Goal: Information Seeking & Learning: Learn about a topic

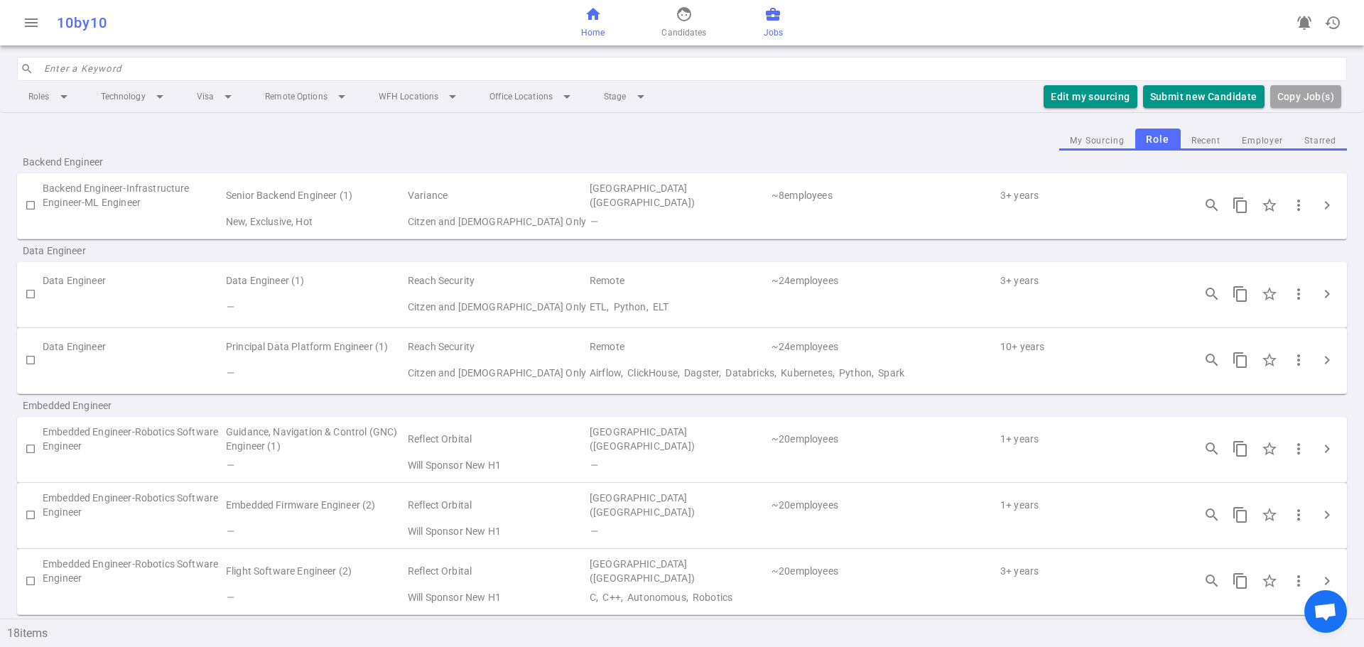
click at [590, 31] on span "Home" at bounding box center [592, 33] width 23 height 14
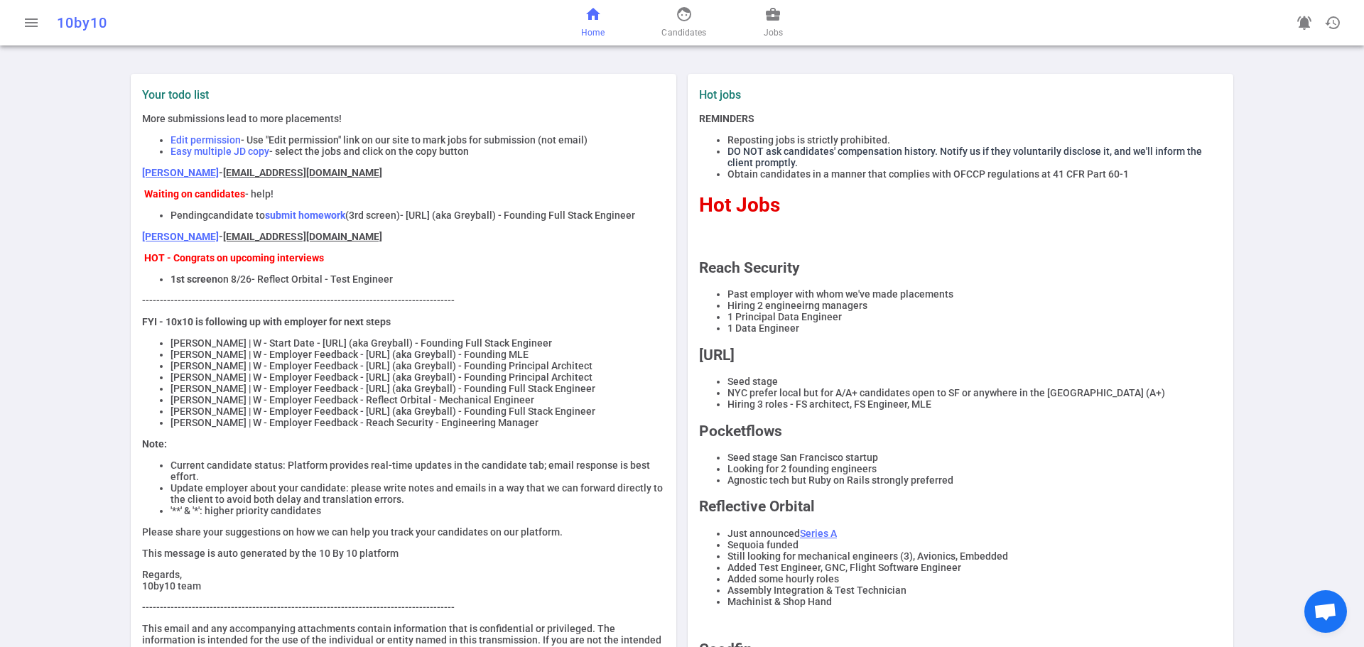
click at [50, 297] on div "Your todo list More submissions lead to more placements! Edit permission - Use …" at bounding box center [682, 472] width 1364 height 831
click at [171, 349] on li "[PERSON_NAME] | W - Start Date - [URL] (aka Greyball) - Founding Full Stack Eng…" at bounding box center [418, 342] width 495 height 11
drag, startPoint x: 167, startPoint y: 364, endPoint x: 270, endPoint y: 360, distance: 103.1
click at [270, 349] on li "[PERSON_NAME] | W - Start Date - [URL] (aka Greyball) - Founding Full Stack Eng…" at bounding box center [418, 342] width 495 height 11
copy li "[PERSON_NAME]"
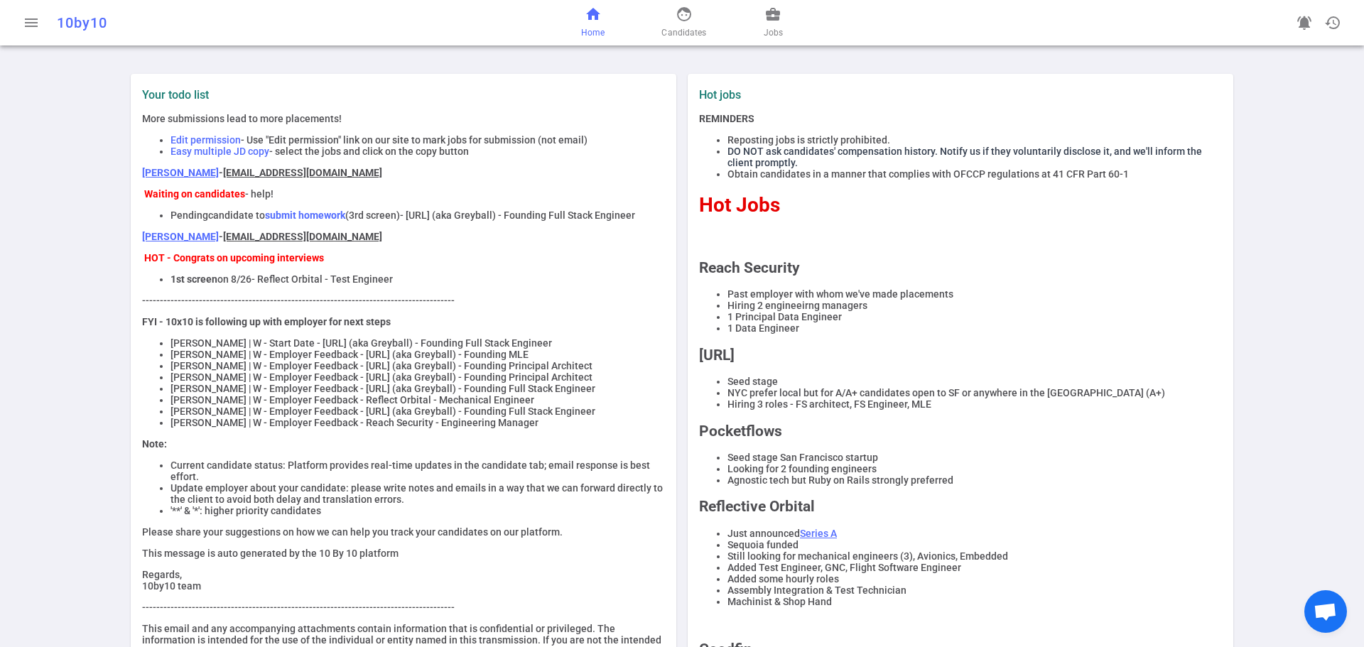
click at [43, 202] on div "Your todo list More submissions lead to more placements! Edit permission - Use …" at bounding box center [682, 472] width 1364 height 831
drag, startPoint x: 166, startPoint y: 377, endPoint x: 229, endPoint y: 378, distance: 64.0
click at [229, 360] on li "[PERSON_NAME] | W - Employer Feedback - [URL] (aka Greyball) - Founding MLE" at bounding box center [418, 354] width 495 height 11
copy li "[PERSON_NAME]"
click at [765, 27] on span "Jobs" at bounding box center [773, 33] width 19 height 14
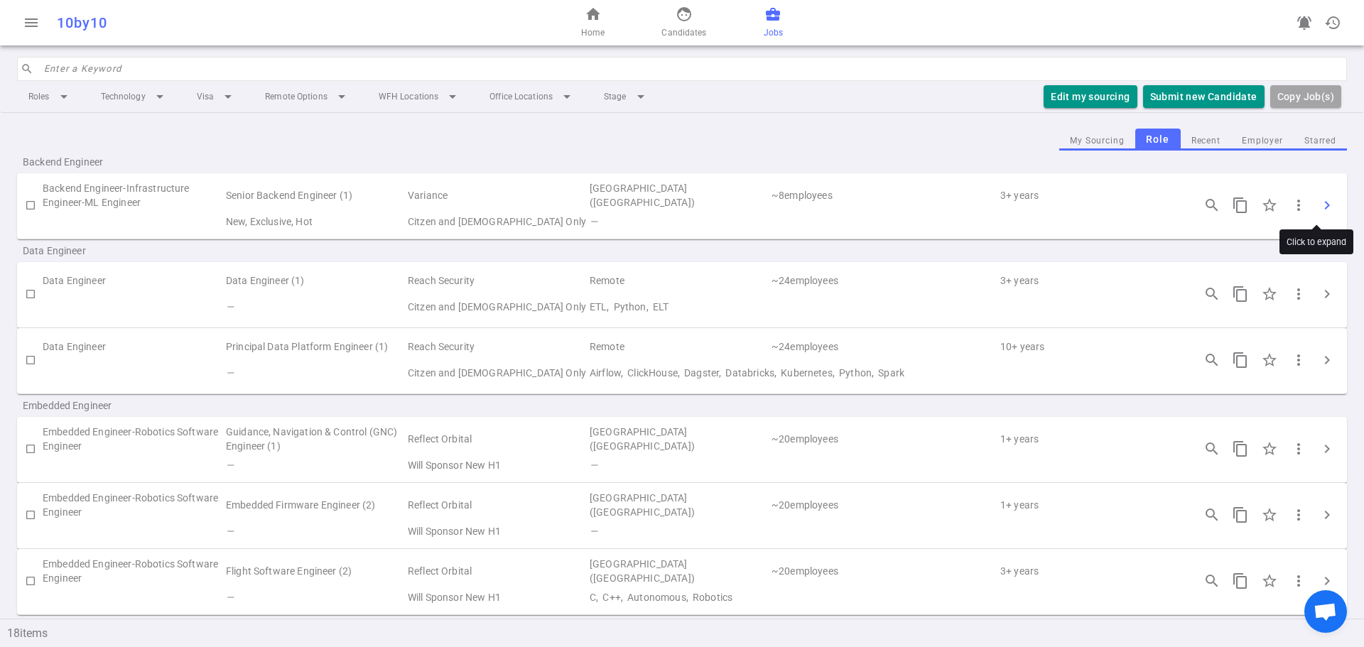
click at [1321, 204] on span "chevron_right" at bounding box center [1327, 205] width 17 height 17
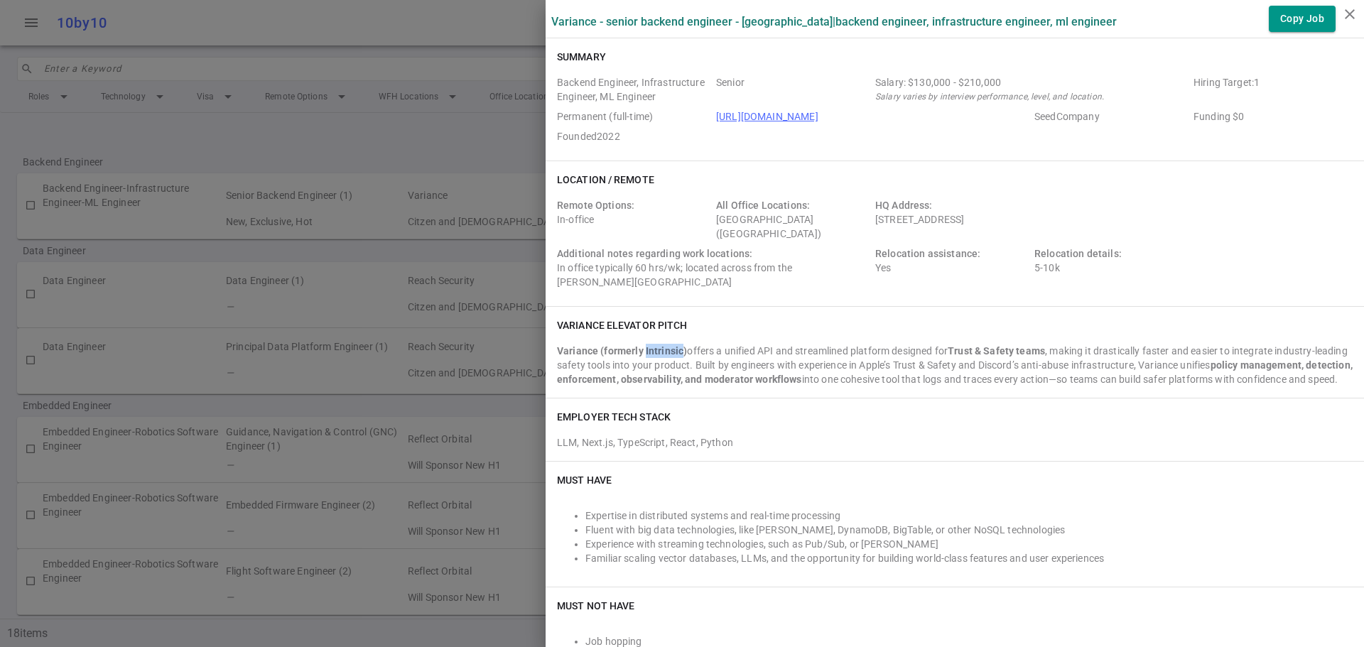
drag, startPoint x: 635, startPoint y: 350, endPoint x: 672, endPoint y: 352, distance: 37.1
click at [672, 352] on strong "Variance (formerly Intrinsic)" at bounding box center [622, 350] width 130 height 11
copy strong "Intrinsic"
click at [773, 118] on link "https://www.variance.co/" at bounding box center [767, 116] width 102 height 11
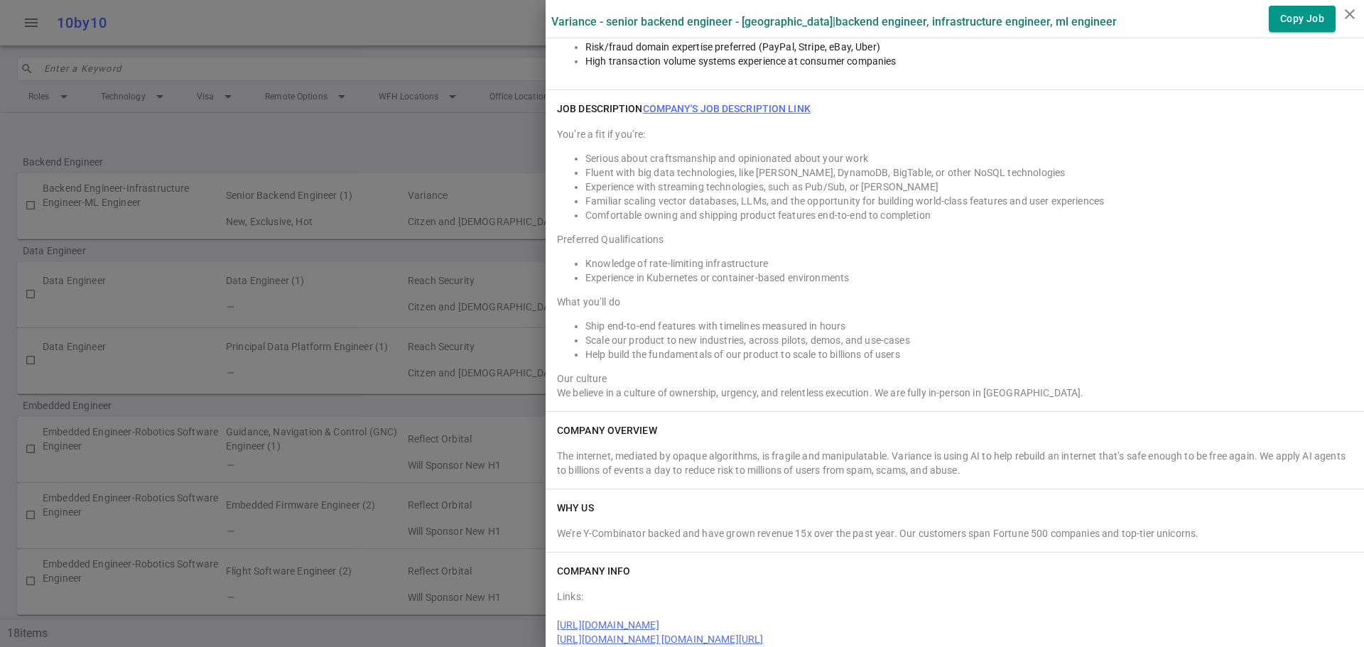
scroll to position [872, 0]
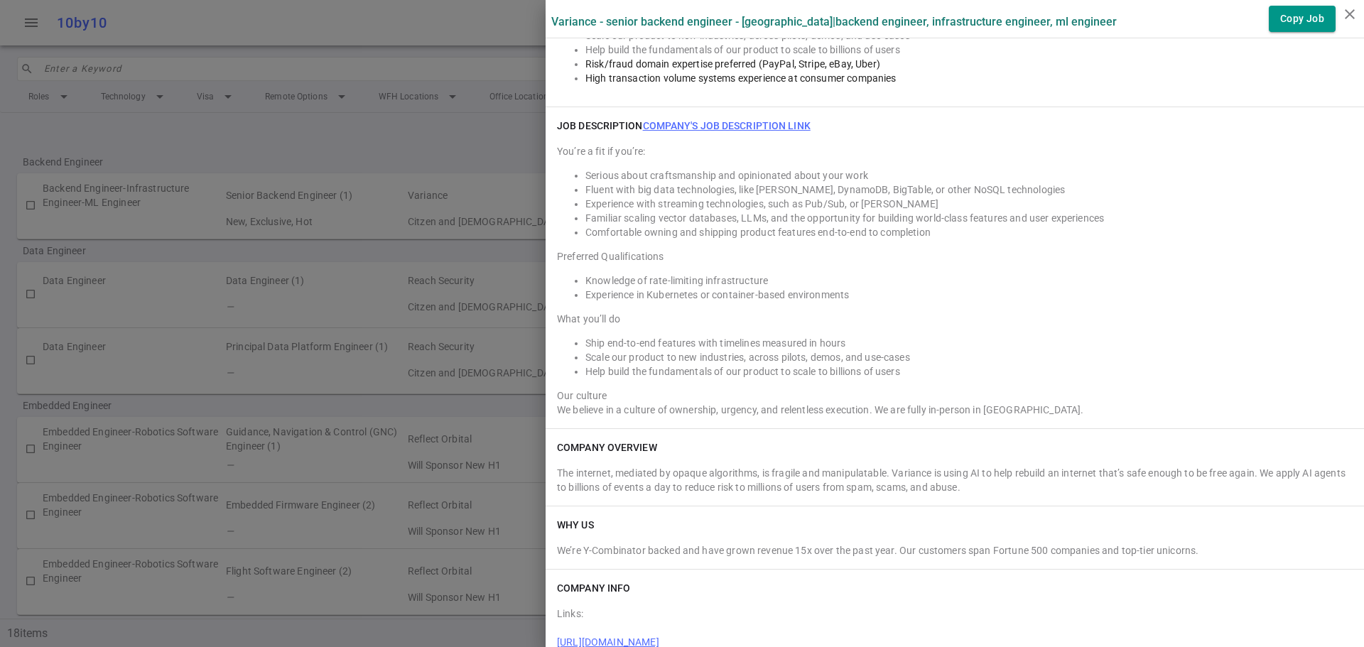
drag, startPoint x: 837, startPoint y: 433, endPoint x: 1232, endPoint y: 254, distance: 433.7
click at [1232, 254] on div "You’re a fit if you’re: Serious about craftsmanship and opinionated about your …" at bounding box center [955, 280] width 796 height 273
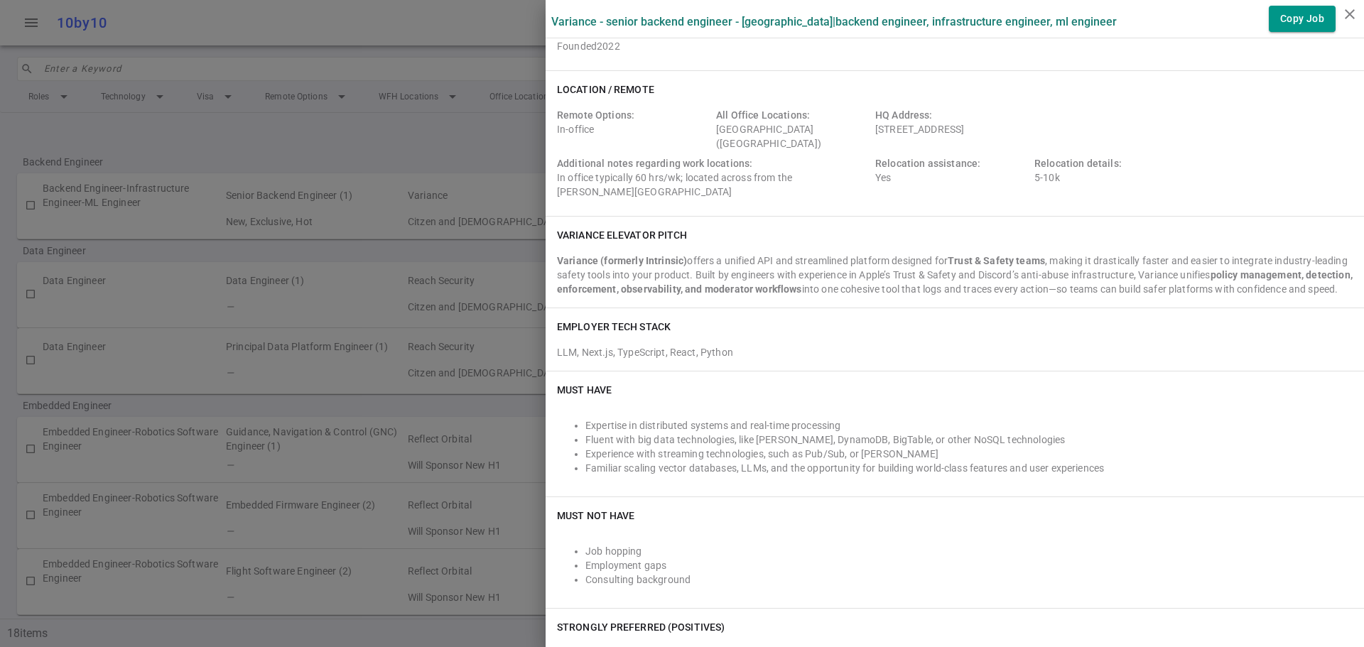
scroll to position [0, 0]
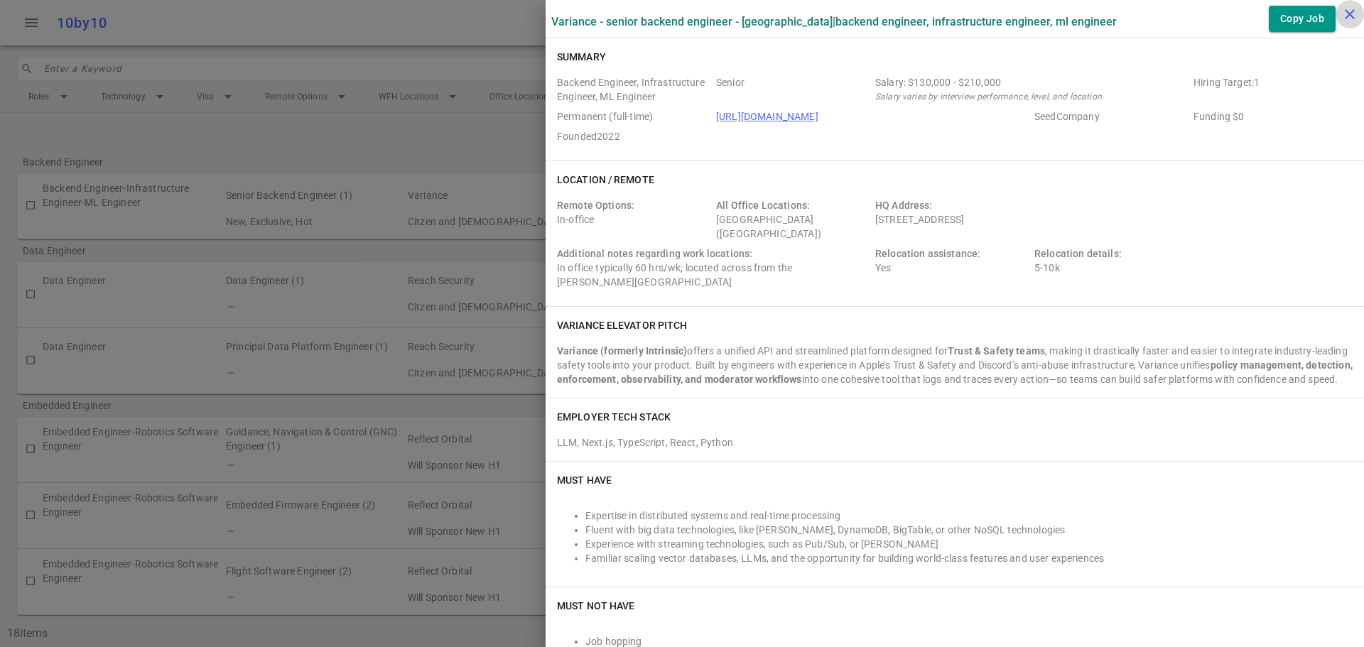
click at [1341, 18] on icon "close" at bounding box center [1349, 14] width 17 height 17
